Goal: Information Seeking & Learning: Learn about a topic

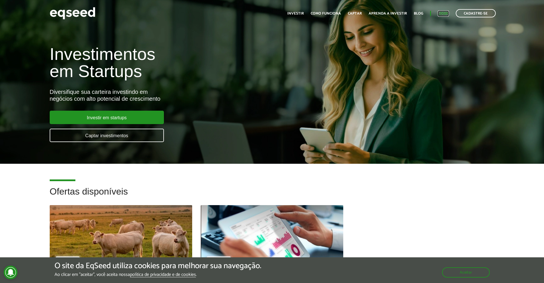
click at [442, 14] on link "Login" at bounding box center [443, 14] width 11 height 4
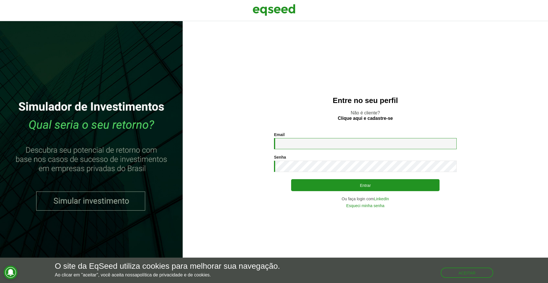
click at [335, 144] on input "Email *" at bounding box center [365, 143] width 183 height 11
type input "**********"
click at [291, 179] on button "Entrar" at bounding box center [365, 185] width 149 height 12
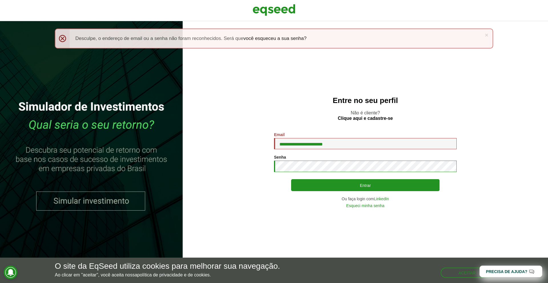
click at [291, 179] on button "Entrar" at bounding box center [365, 185] width 149 height 12
click at [300, 149] on input "**********" at bounding box center [365, 143] width 183 height 11
click at [363, 120] on link "Clique aqui e cadastre-se" at bounding box center [365, 118] width 55 height 5
click at [268, 6] on img at bounding box center [274, 10] width 43 height 14
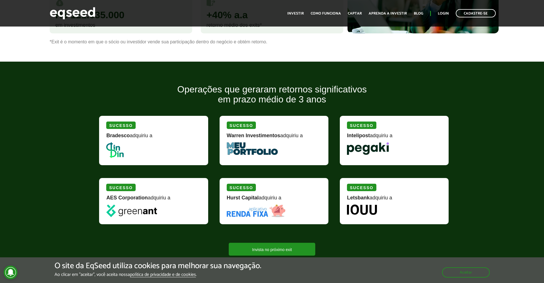
scroll to position [640, 0]
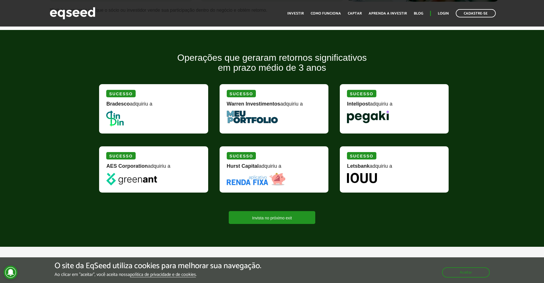
click at [114, 116] on img at bounding box center [114, 119] width 17 height 16
drag, startPoint x: 239, startPoint y: 113, endPoint x: 261, endPoint y: 121, distance: 23.4
click at [258, 121] on div "Sucesso Warren Investimentos adquiriu a" at bounding box center [274, 108] width 109 height 49
click at [261, 121] on img at bounding box center [252, 117] width 51 height 13
drag, startPoint x: 378, startPoint y: 104, endPoint x: 376, endPoint y: 129, distance: 25.8
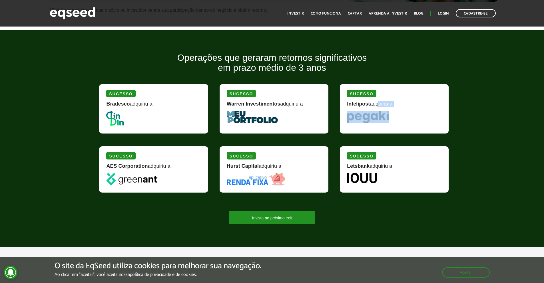
click at [376, 129] on div "Sucesso Intelipost adquiriu a" at bounding box center [394, 108] width 109 height 49
click at [372, 125] on div "Sucesso Intelipost adquiriu a" at bounding box center [394, 108] width 109 height 49
drag, startPoint x: 350, startPoint y: 103, endPoint x: 392, endPoint y: 102, distance: 42.9
click at [392, 102] on div "Intelipost adquiriu a" at bounding box center [394, 105] width 95 height 9
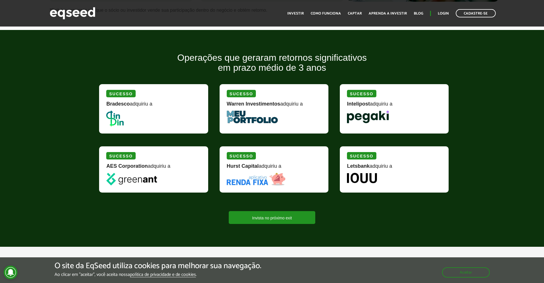
drag, startPoint x: 352, startPoint y: 166, endPoint x: 372, endPoint y: 176, distance: 22.6
click at [372, 176] on div "Sucesso Letsbank adquiriu a" at bounding box center [394, 170] width 109 height 46
drag, startPoint x: 351, startPoint y: 166, endPoint x: 371, endPoint y: 169, distance: 19.6
click at [371, 169] on div "Letsbank adquiriu a" at bounding box center [394, 168] width 95 height 9
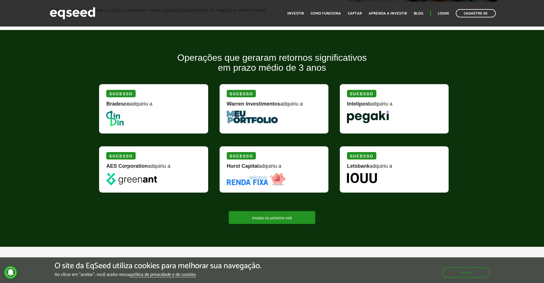
click at [255, 160] on div "Sucesso Hurst Capital adquiriu a" at bounding box center [274, 170] width 109 height 46
click at [252, 158] on div "Sucesso" at bounding box center [241, 155] width 29 height 7
drag, startPoint x: 251, startPoint y: 202, endPoint x: 252, endPoint y: 206, distance: 4.0
click at [251, 202] on div "Sucesso Hurst Capital adquiriu a" at bounding box center [275, 173] width 120 height 59
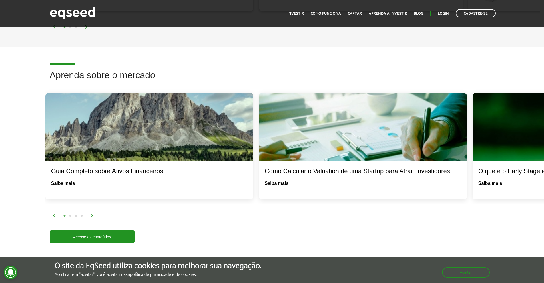
scroll to position [1005, 0]
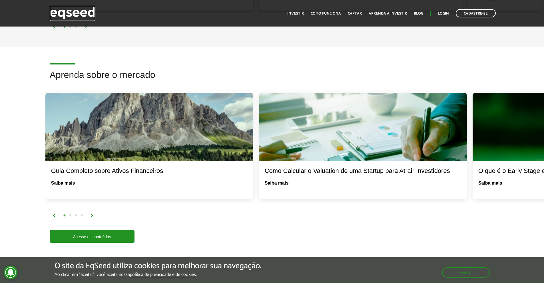
click at [86, 19] on img at bounding box center [73, 13] width 46 height 15
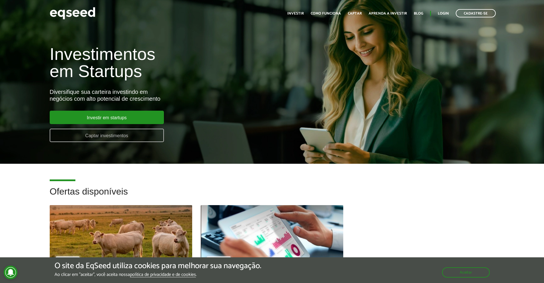
click at [123, 138] on link "Captar investimentos" at bounding box center [107, 135] width 114 height 13
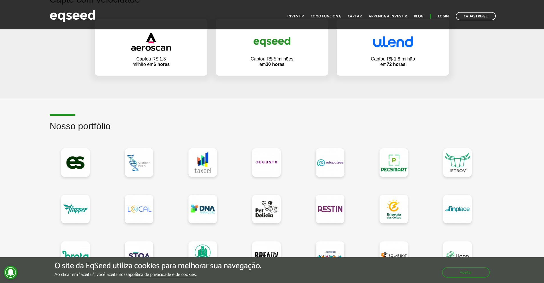
scroll to position [412, 0]
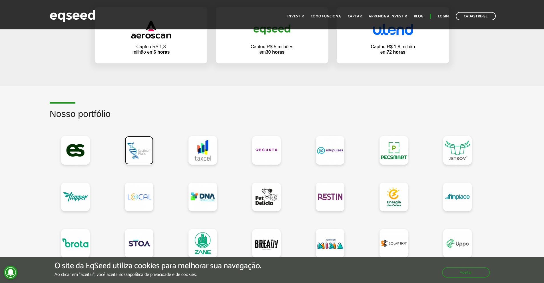
click at [139, 150] on link at bounding box center [139, 150] width 29 height 29
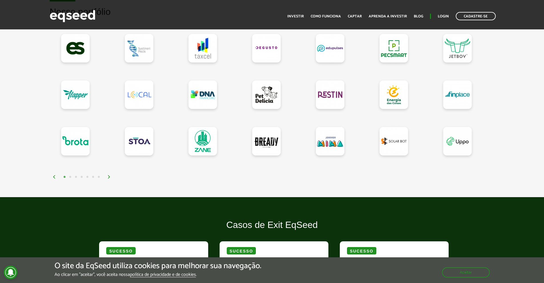
scroll to position [560, 0]
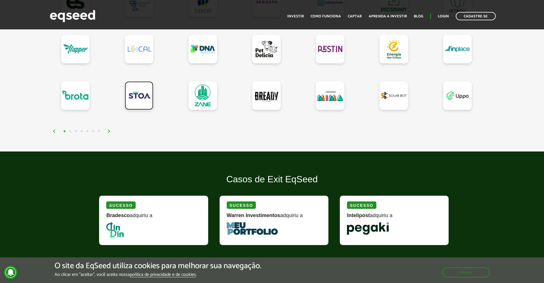
click at [139, 101] on link at bounding box center [139, 95] width 29 height 29
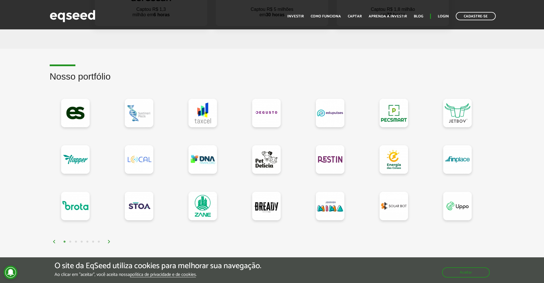
scroll to position [443, 0]
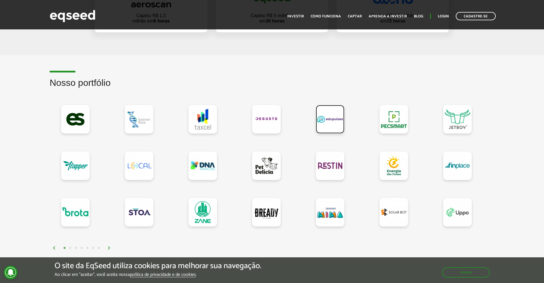
click at [333, 119] on link at bounding box center [330, 119] width 29 height 29
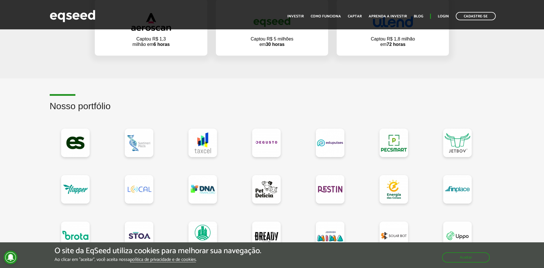
scroll to position [469, 0]
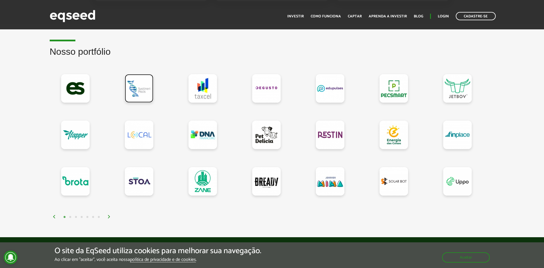
click at [140, 86] on link at bounding box center [139, 88] width 29 height 29
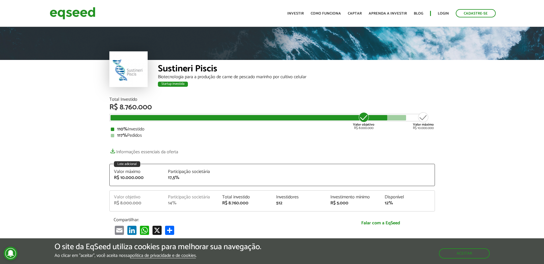
drag, startPoint x: 121, startPoint y: 107, endPoint x: 144, endPoint y: 108, distance: 22.9
click at [144, 108] on div "R$ 8.760.000" at bounding box center [272, 107] width 326 height 7
drag, startPoint x: 170, startPoint y: 68, endPoint x: 204, endPoint y: 63, distance: 34.9
click at [204, 64] on div "Sustineri Piscis" at bounding box center [296, 69] width 277 height 11
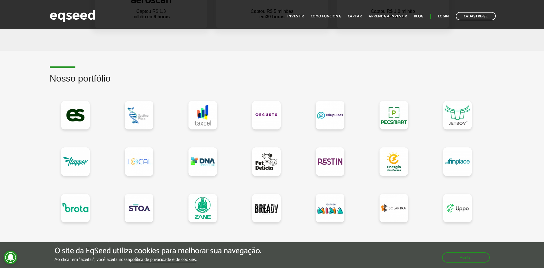
scroll to position [442, 0]
click at [270, 118] on link at bounding box center [266, 115] width 29 height 29
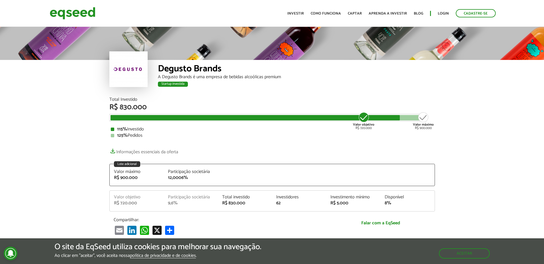
scroll to position [741, 0]
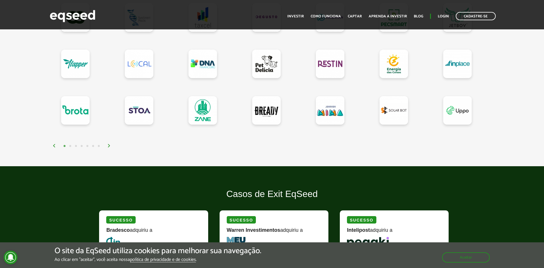
scroll to position [535, 0]
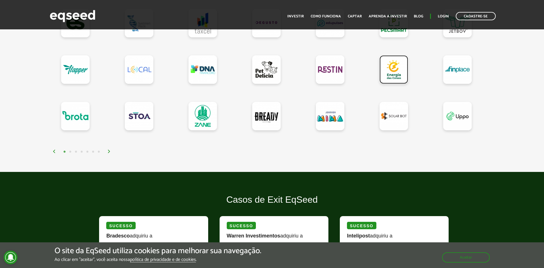
click at [394, 69] on link at bounding box center [394, 69] width 29 height 29
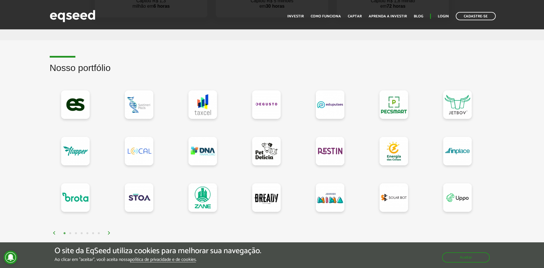
scroll to position [453, 0]
click at [139, 199] on link at bounding box center [139, 198] width 29 height 29
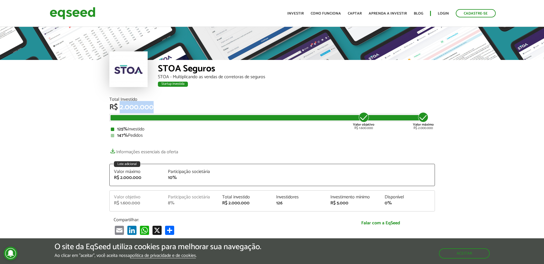
drag, startPoint x: 123, startPoint y: 107, endPoint x: 152, endPoint y: 106, distance: 29.4
click at [152, 106] on div "R$ 2.000.000" at bounding box center [272, 107] width 326 height 7
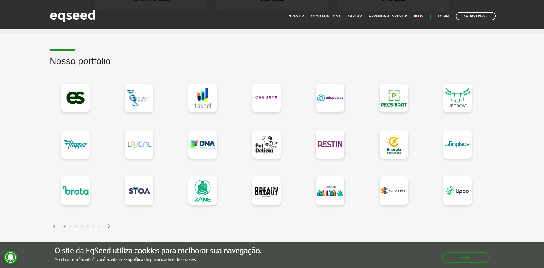
scroll to position [434, 0]
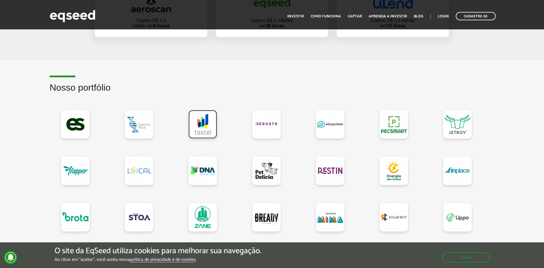
click at [208, 127] on link at bounding box center [202, 124] width 29 height 29
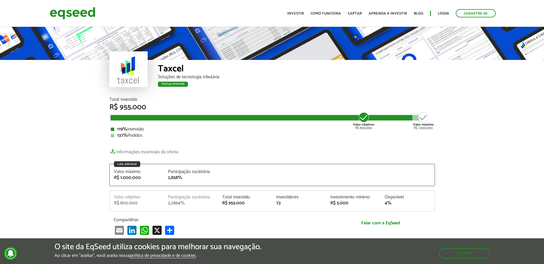
scroll to position [741, 0]
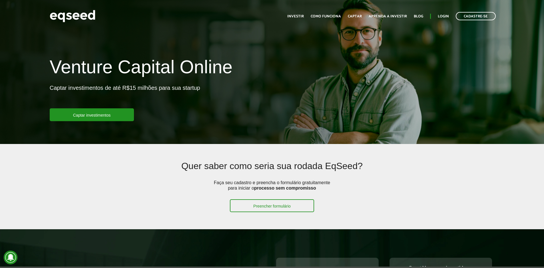
scroll to position [434, 0]
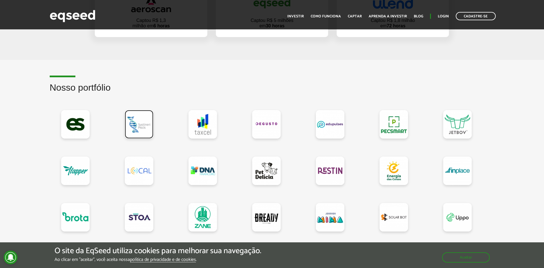
click at [148, 128] on link at bounding box center [139, 124] width 29 height 29
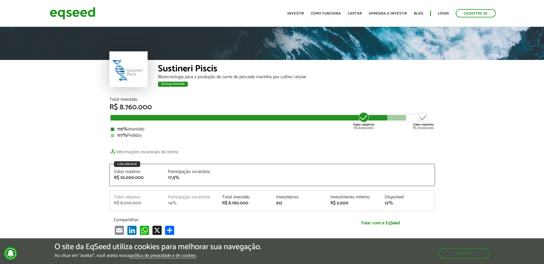
click at [364, 130] on div "Valor objetivo R$ 8.000.000" at bounding box center [363, 121] width 21 height 18
click at [360, 140] on div "Total Investido R$ 8.760.000 Valor objetivo R$ 8.000.000 Valor máximo R$ 10.000…" at bounding box center [272, 166] width 326 height 138
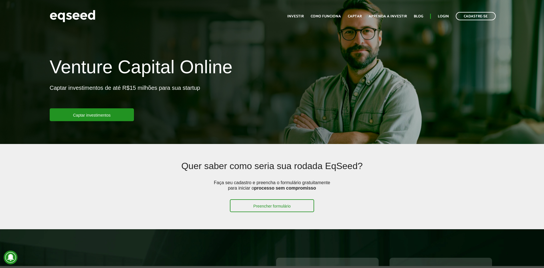
scroll to position [434, 0]
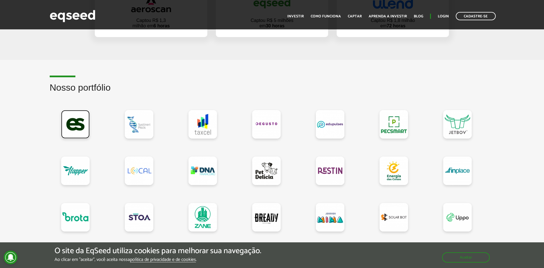
click at [83, 131] on link at bounding box center [75, 124] width 29 height 29
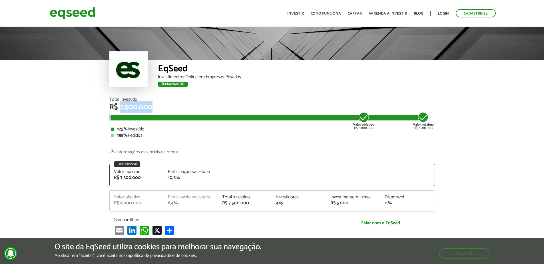
drag, startPoint x: 120, startPoint y: 105, endPoint x: 149, endPoint y: 114, distance: 29.8
click at [149, 114] on div "Total Investido R$ 7.500.000 Valor objetivo R$ 6.000.000 Valor máximo R$ 7.500.…" at bounding box center [272, 117] width 326 height 41
click at [149, 114] on div "Valor objetivo R$ 6.000.000 Valor máximo R$ 7.500.000" at bounding box center [267, 117] width 317 height 7
click at [131, 111] on div "R$ 7.500.000" at bounding box center [272, 107] width 326 height 7
drag, startPoint x: 124, startPoint y: 105, endPoint x: 146, endPoint y: 106, distance: 21.7
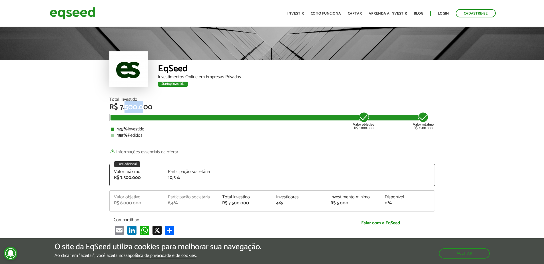
click at [145, 106] on div "R$ 7.500.000" at bounding box center [272, 107] width 326 height 7
click at [146, 106] on div "R$ 7.500.000" at bounding box center [272, 107] width 326 height 7
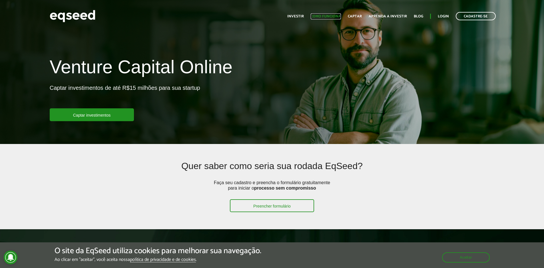
click at [334, 18] on link "Como funciona" at bounding box center [326, 17] width 30 height 4
